Goal: Task Accomplishment & Management: Manage account settings

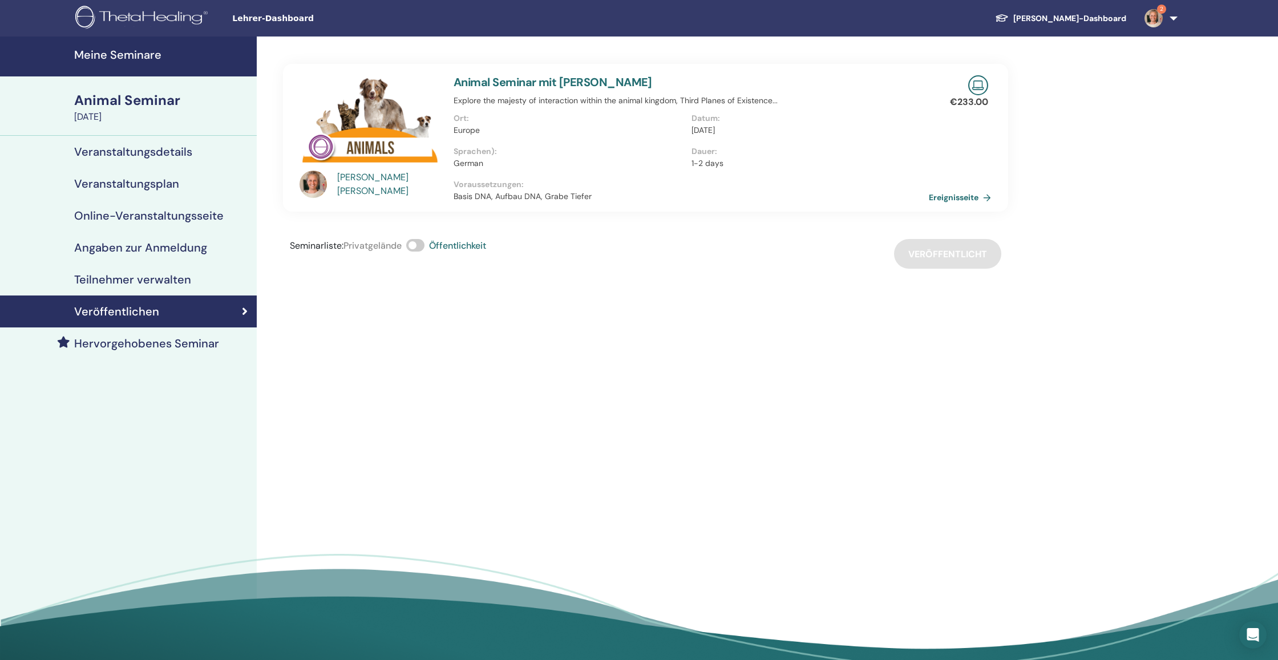
click at [172, 269] on link "Teilnehmer verwalten" at bounding box center [128, 280] width 257 height 32
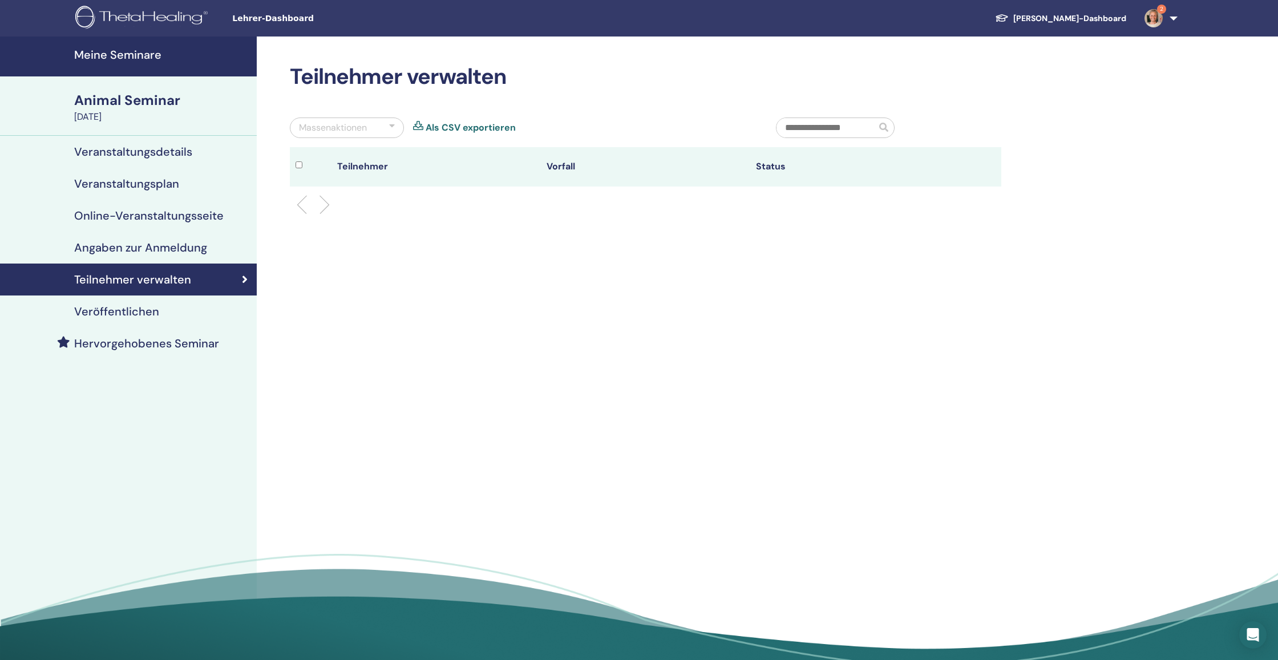
click at [149, 252] on h4 "Angaben zur Anmeldung" at bounding box center [140, 248] width 133 height 14
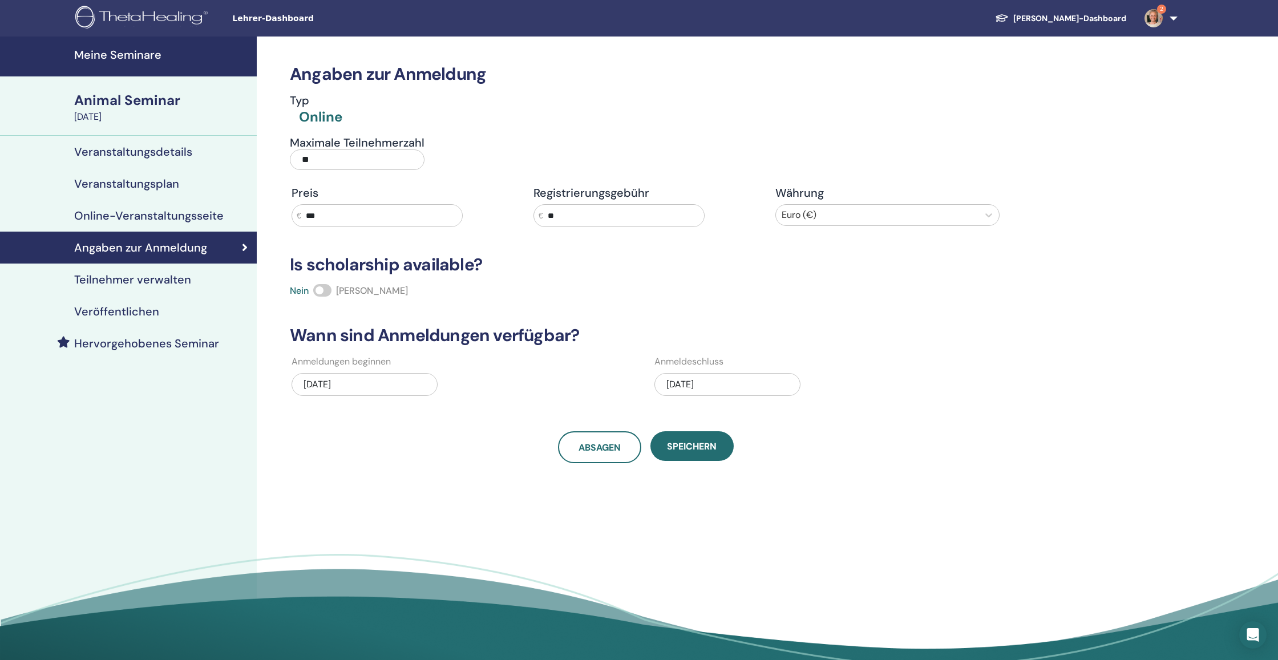
click at [147, 217] on h4 "Online-Veranstaltungsseite" at bounding box center [149, 216] width 150 height 14
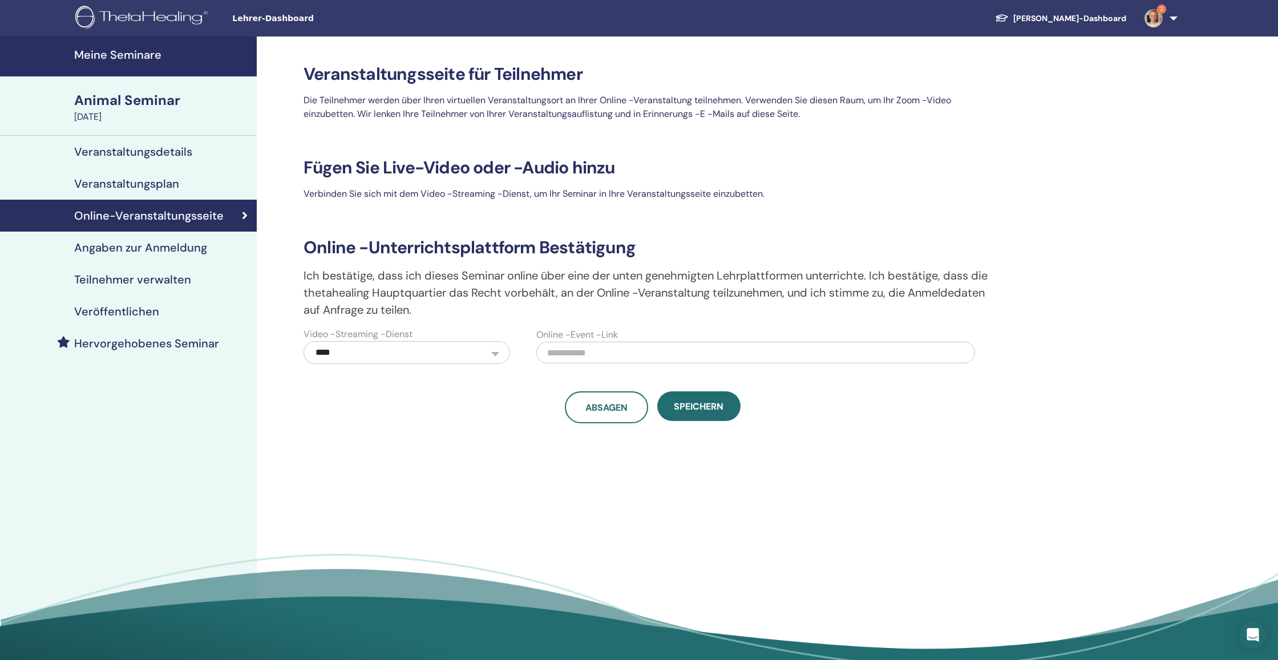
click at [148, 183] on h4 "Veranstaltungsplan" at bounding box center [126, 184] width 105 height 14
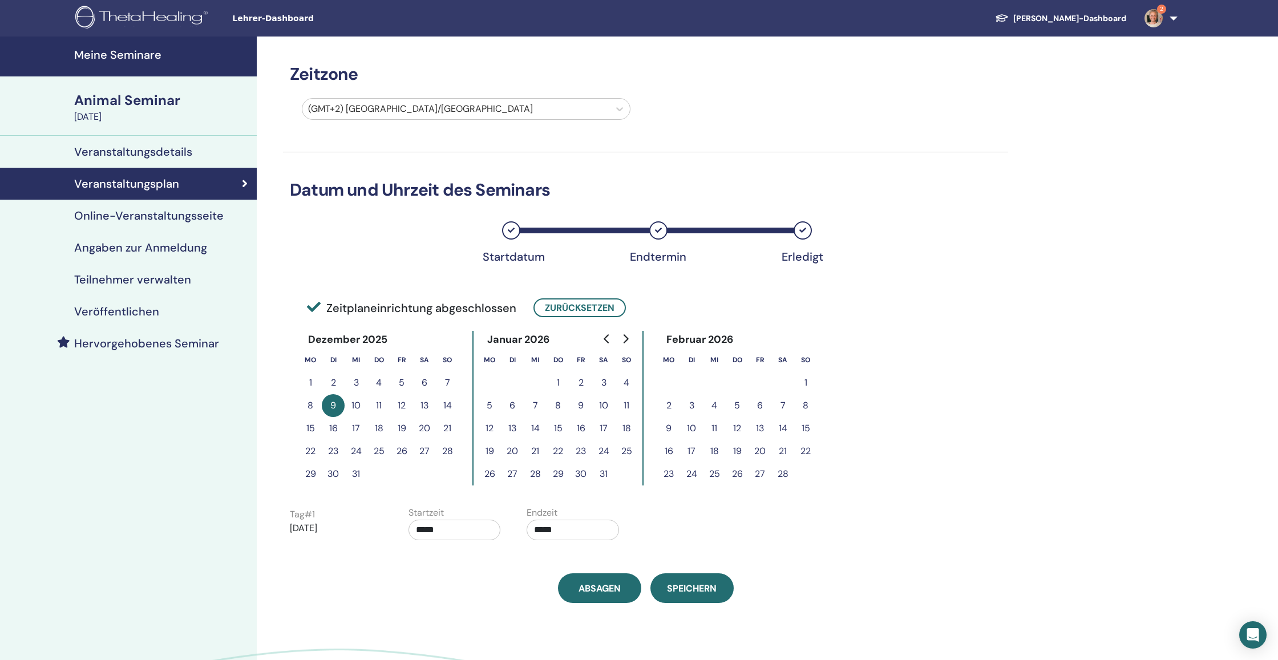
click at [151, 147] on h4 "Veranstaltungsdetails" at bounding box center [133, 152] width 118 height 14
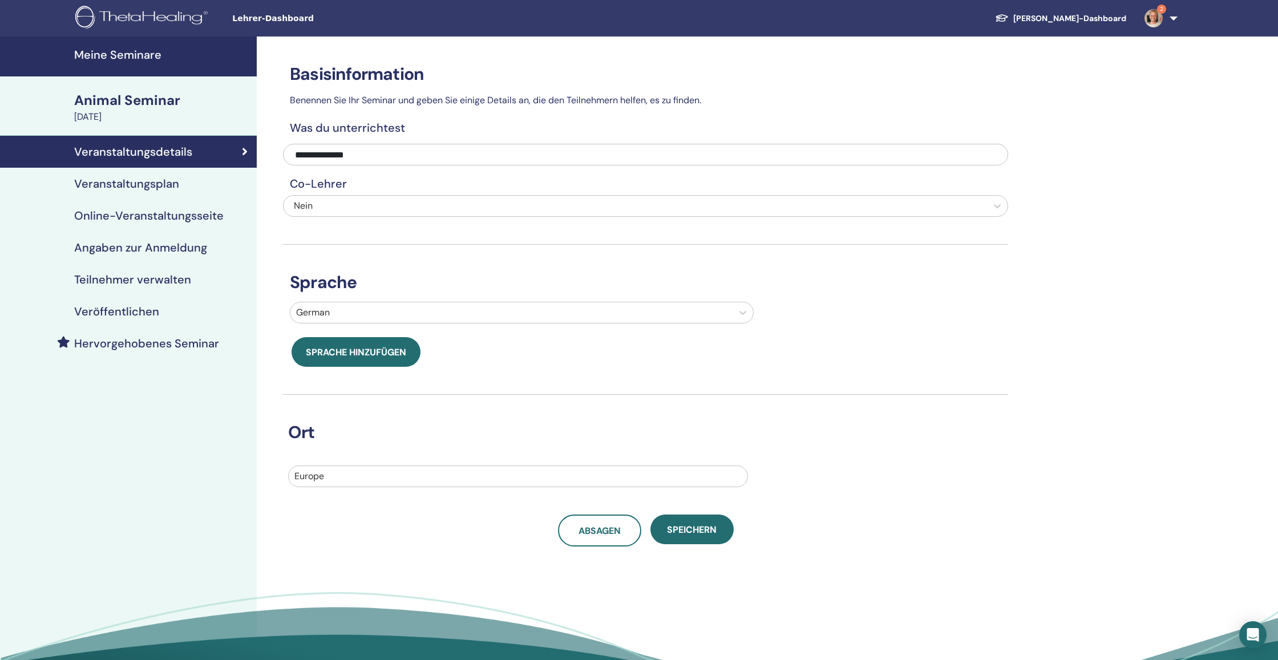
click at [136, 316] on h4 "Veröffentlichen" at bounding box center [116, 312] width 85 height 14
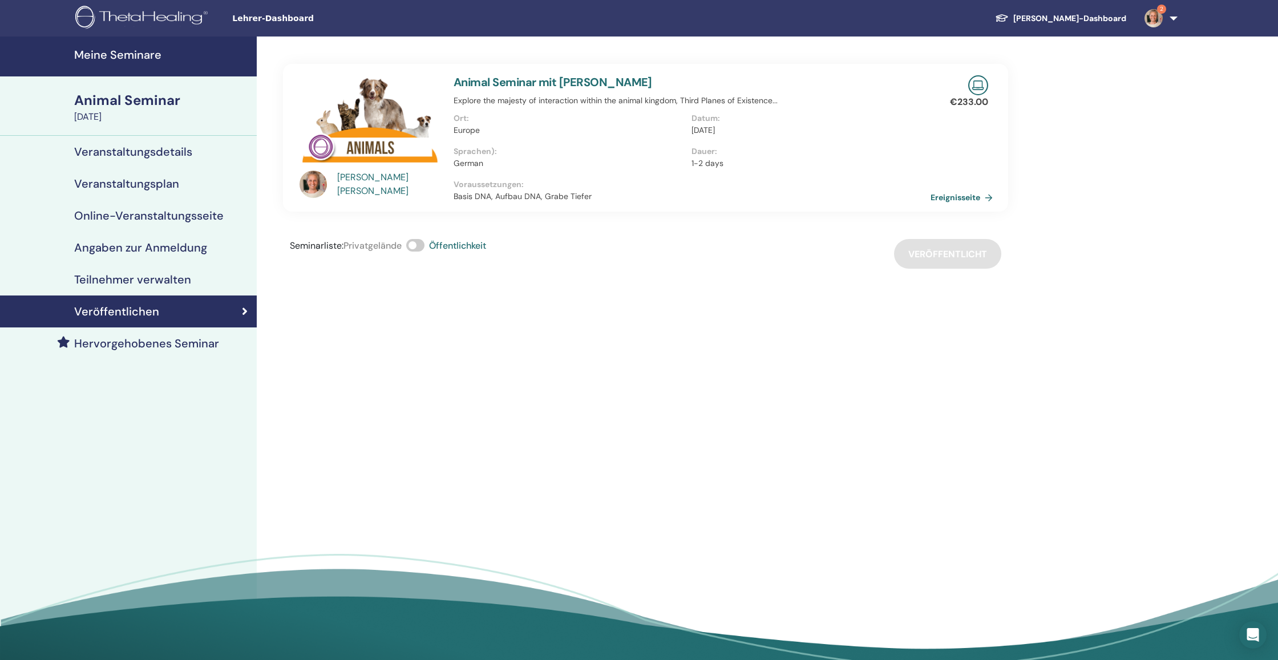
click at [954, 199] on link "Ereignisseite" at bounding box center [964, 197] width 67 height 17
click at [110, 52] on h4 "Meine Seminare" at bounding box center [162, 55] width 176 height 14
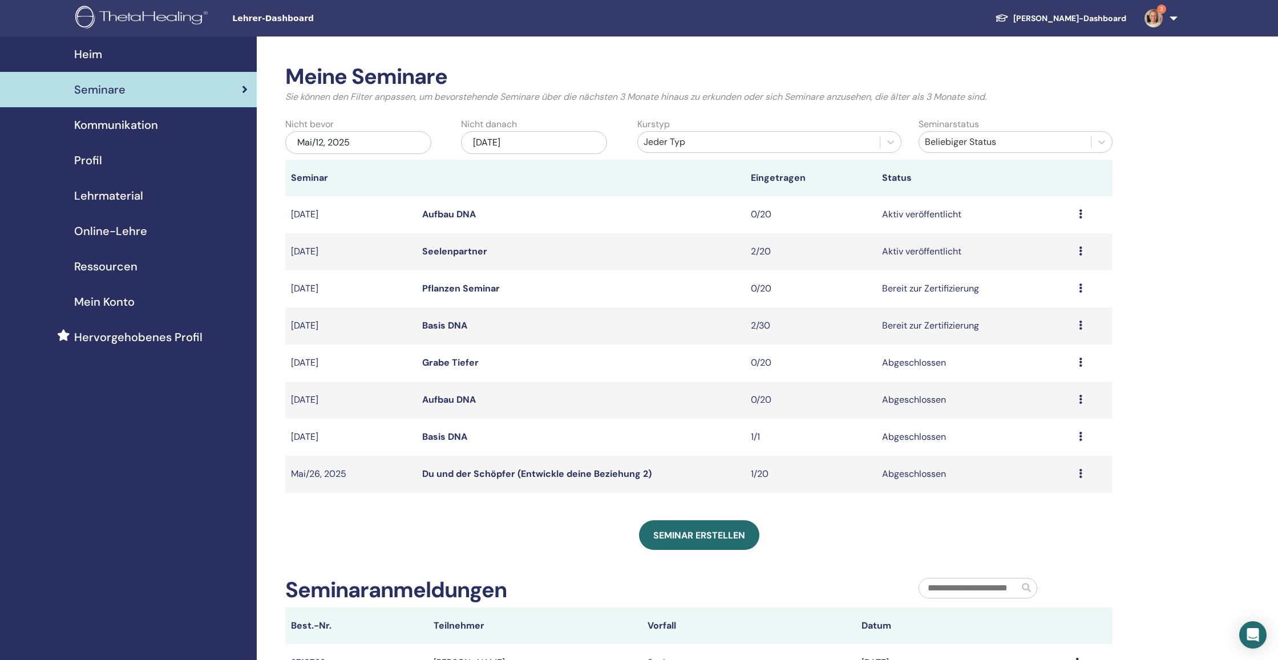
click at [542, 139] on div "[DATE]" at bounding box center [534, 142] width 146 height 23
click at [591, 175] on span "Next Month" at bounding box center [591, 174] width 0 height 12
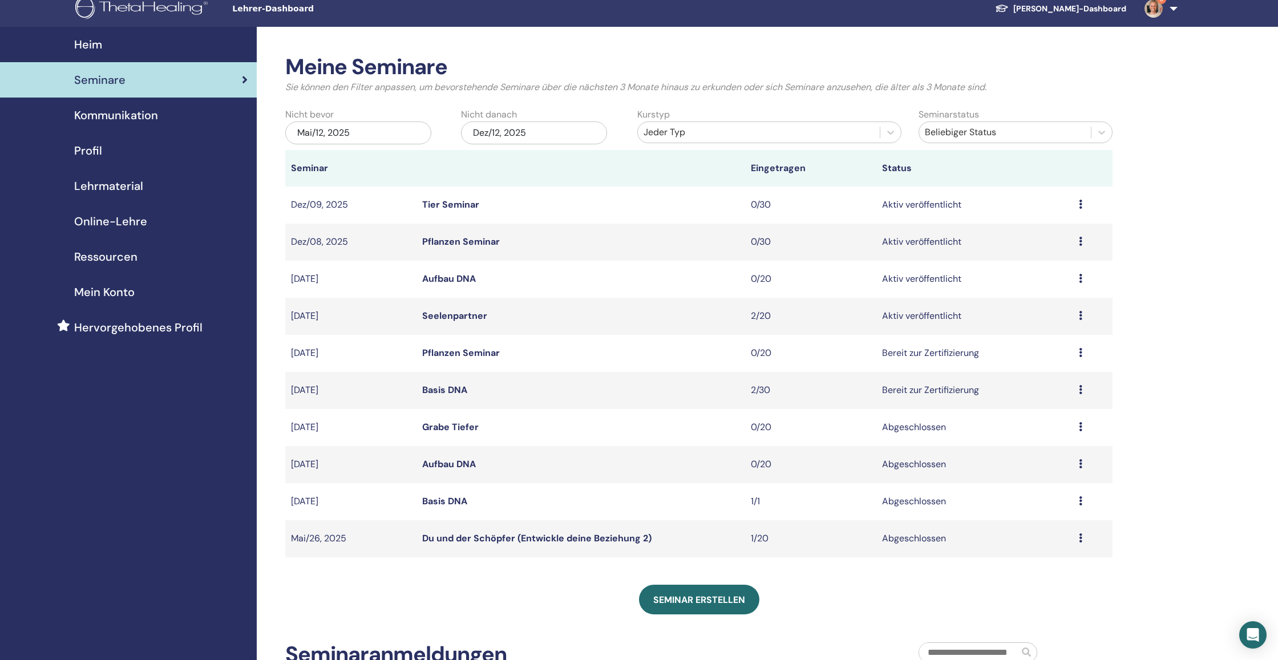
scroll to position [37, 0]
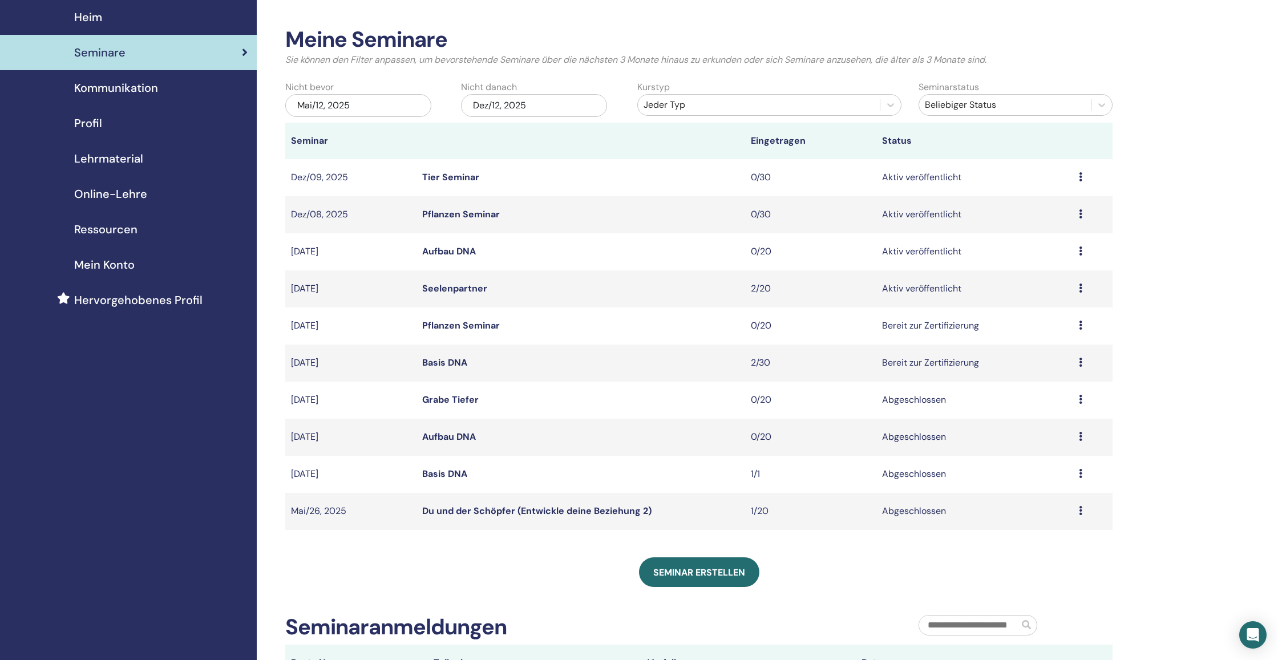
click at [490, 213] on link "Pflanzen Seminar" at bounding box center [461, 214] width 78 height 12
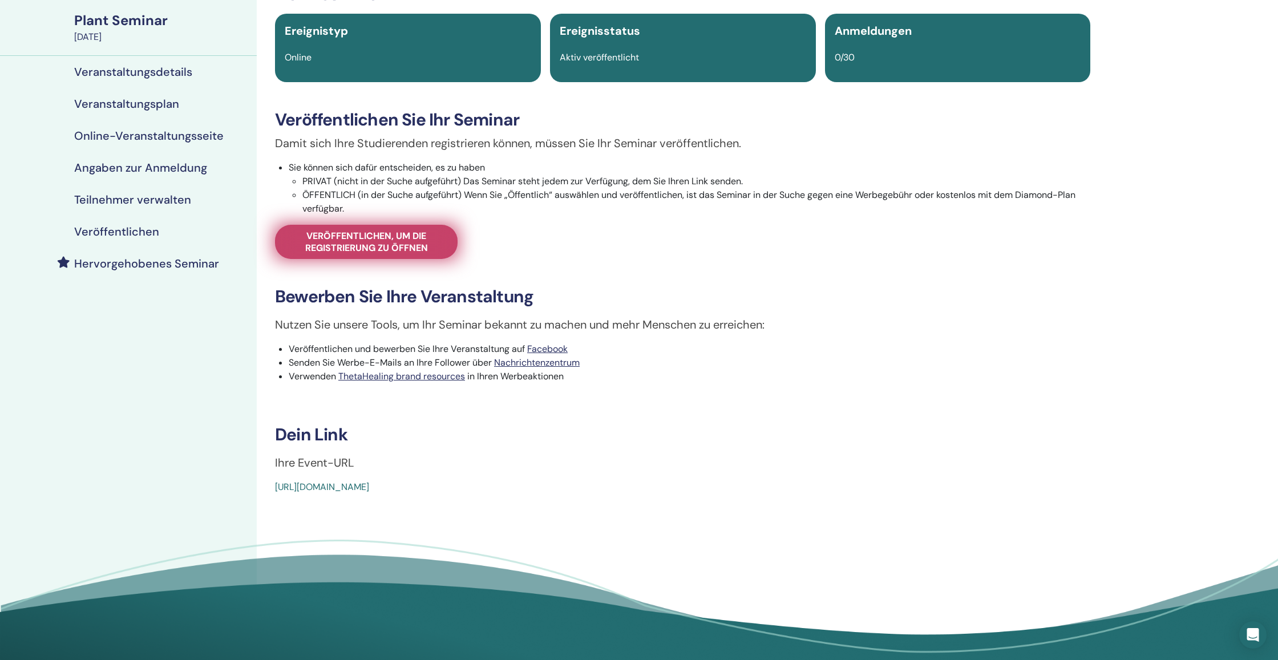
scroll to position [90, 0]
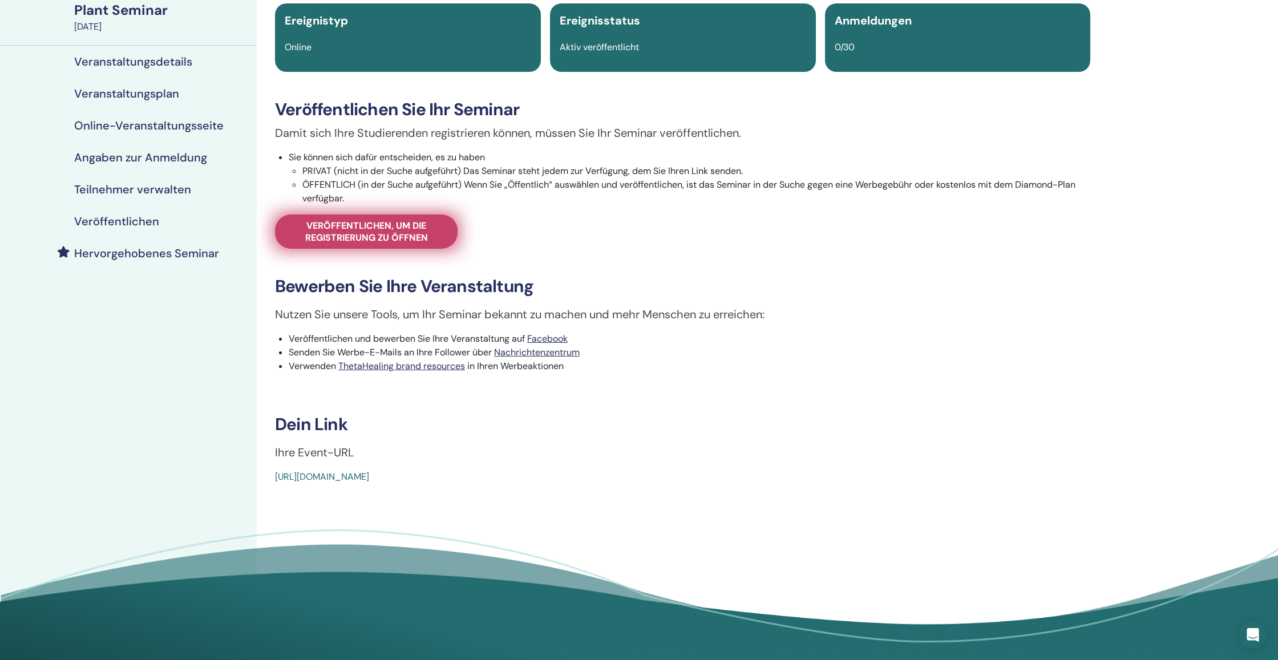
click at [423, 236] on span "Veröffentlichen, um die Registrierung zu öffnen" at bounding box center [366, 232] width 154 height 24
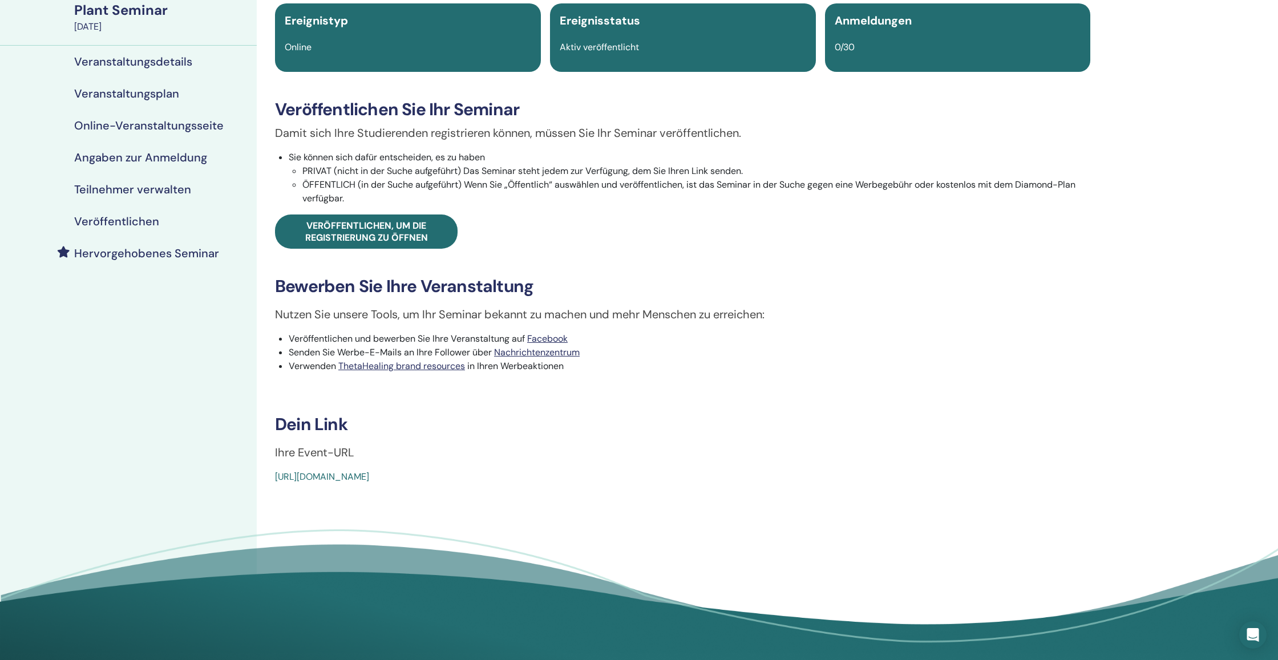
click at [358, 474] on link "[URL][DOMAIN_NAME]" at bounding box center [322, 477] width 94 height 12
